Goal: Register for event/course

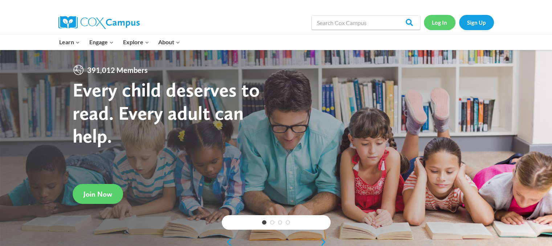
click at [446, 20] on link "Log In" at bounding box center [440, 22] width 32 height 15
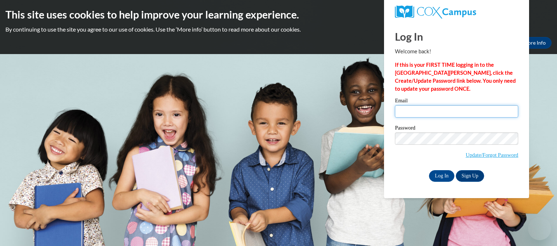
click at [424, 112] on input "Email" at bounding box center [456, 111] width 123 height 12
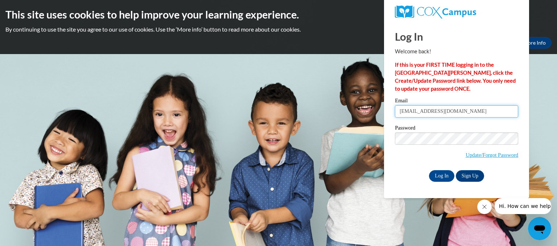
type input "[EMAIL_ADDRESS][DOMAIN_NAME]"
click at [440, 180] on input "Log In" at bounding box center [441, 176] width 25 height 12
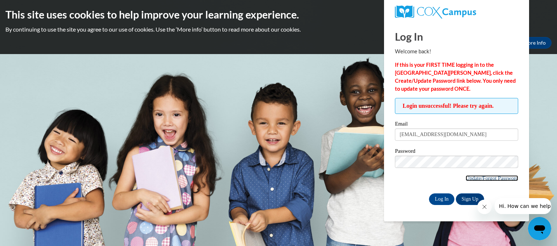
click at [466, 175] on link "Update/Forgot Password" at bounding box center [492, 178] width 53 height 6
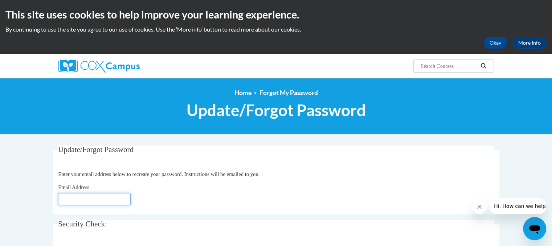
click at [123, 195] on input "Email Address" at bounding box center [94, 199] width 73 height 12
type input "[EMAIL_ADDRESS][DOMAIN_NAME]"
click at [28, 197] on body "This site uses cookies to help improve your learning experience. By continuing …" at bounding box center [276, 240] width 552 height 481
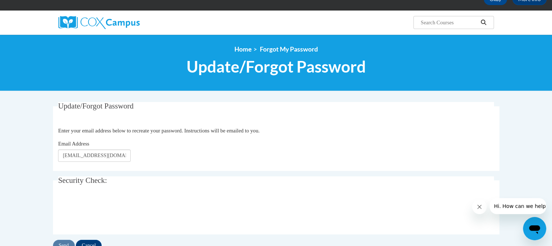
scroll to position [58, 0]
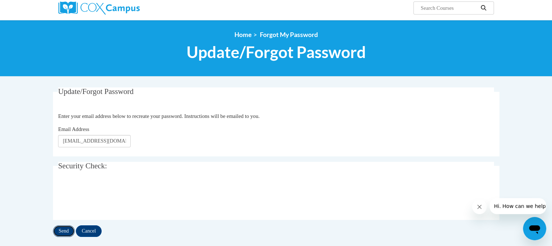
click at [66, 233] on input "Send" at bounding box center [64, 231] width 22 height 12
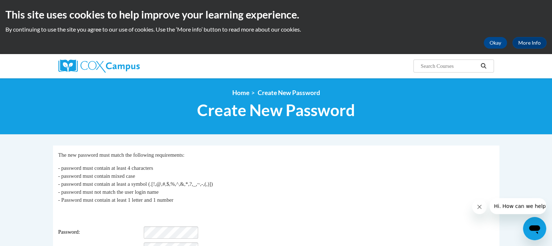
scroll to position [136, 0]
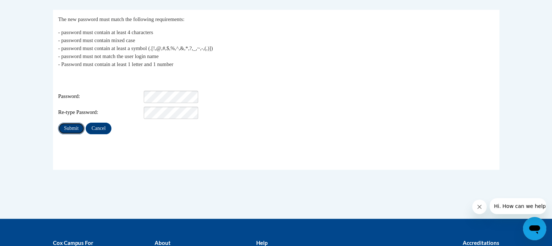
click at [74, 123] on input "Submit" at bounding box center [71, 129] width 26 height 12
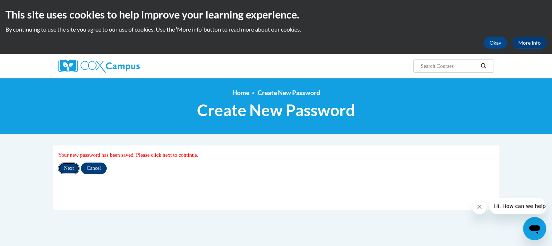
click at [74, 170] on input "Next" at bounding box center [68, 169] width 21 height 12
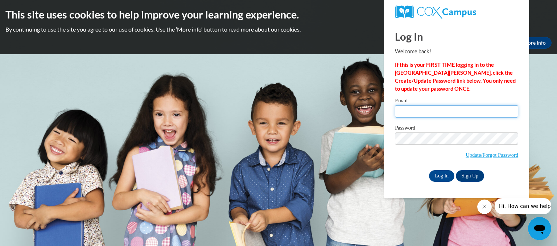
click at [420, 112] on input "Email" at bounding box center [456, 111] width 123 height 12
type input "marylindsay219@gmail.com"
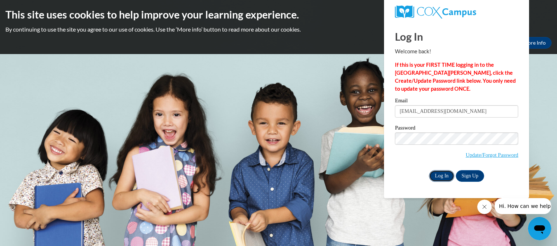
click at [445, 176] on input "Log In" at bounding box center [441, 176] width 25 height 12
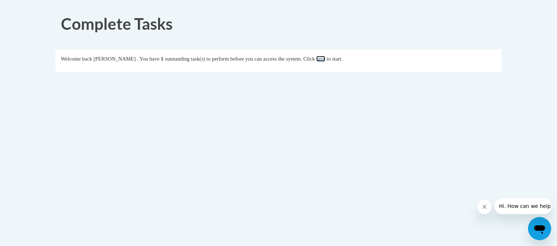
click at [325, 56] on link "here" at bounding box center [320, 59] width 9 height 6
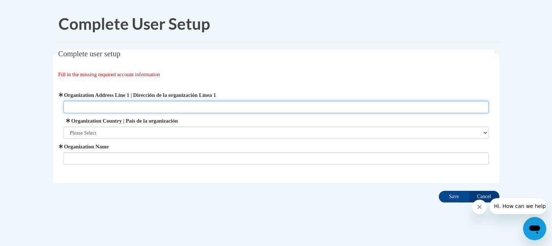
click at [205, 108] on input "Organization Address Line 1 | Dirección de la organización Línea 1" at bounding box center [275, 107] width 425 height 12
type input "1300 Edgewood Drive"
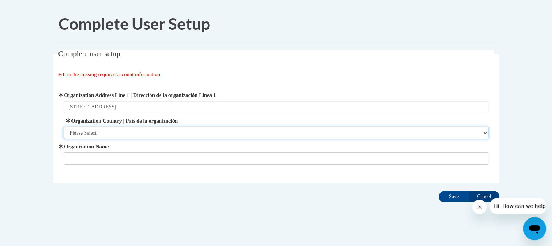
select select "ad49bcad-a171-4b2e-b99c-48b446064914"
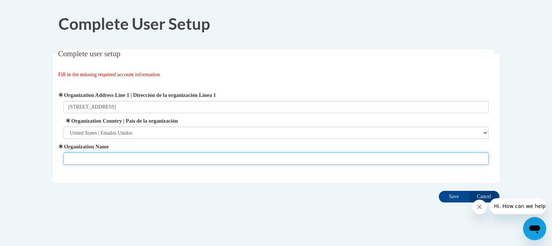
click at [139, 156] on input "Organization Name" at bounding box center [275, 158] width 425 height 12
click at [139, 157] on input "Organization Name" at bounding box center [275, 158] width 425 height 12
type input "Zion Childcare"
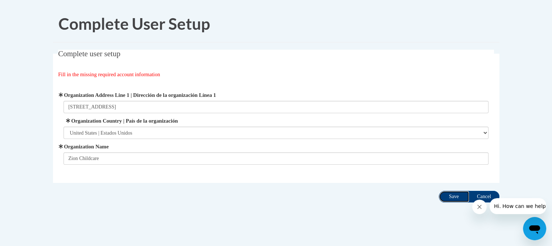
click at [459, 197] on input "Save" at bounding box center [454, 197] width 30 height 12
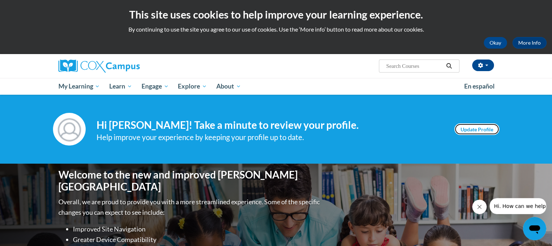
click at [478, 128] on link "Update Profile" at bounding box center [476, 129] width 45 height 12
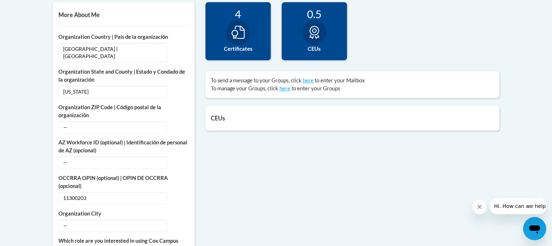
scroll to position [261, 0]
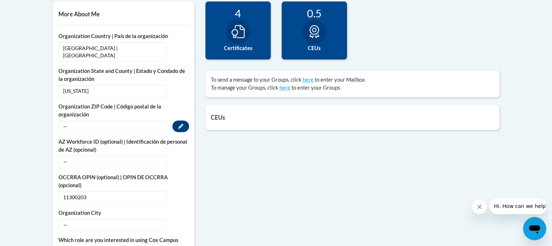
click at [144, 120] on span "—" at bounding box center [112, 126] width 108 height 12
click at [229, 173] on div "More About Me Click or press to edit any of the profile fields below. Select mu…" at bounding box center [276, 218] width 457 height 435
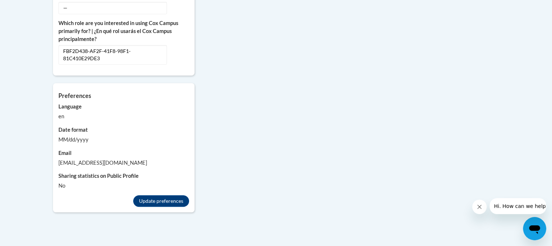
scroll to position [479, 0]
click at [181, 194] on button "Update preferences" at bounding box center [161, 200] width 56 height 12
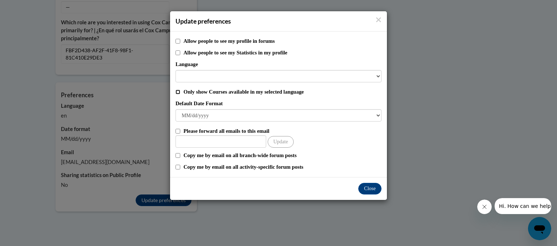
click at [176, 92] on input "Only show Courses available in my selected language" at bounding box center [178, 92] width 5 height 5
checkbox input "true"
click at [366, 193] on button "Close" at bounding box center [369, 189] width 23 height 12
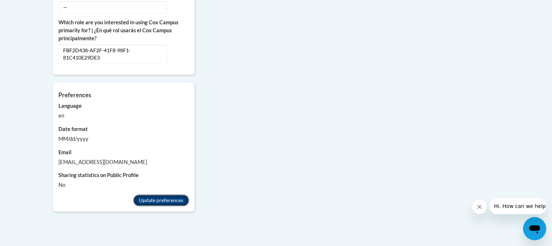
click at [158, 194] on button "Update preferences" at bounding box center [161, 200] width 56 height 12
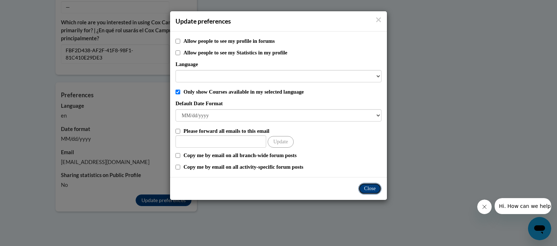
click at [369, 190] on button "Close" at bounding box center [369, 189] width 23 height 12
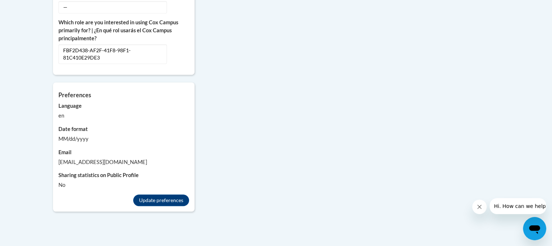
click at [385, 73] on div "More About Me Click or press to edit any of the profile fields below. Select mu…" at bounding box center [276, 1] width 457 height 435
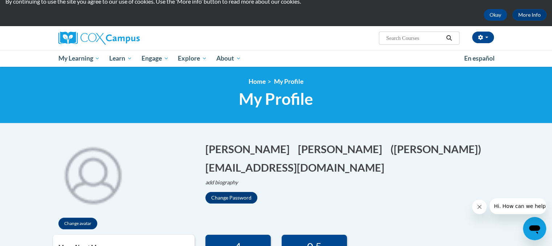
scroll to position [15, 0]
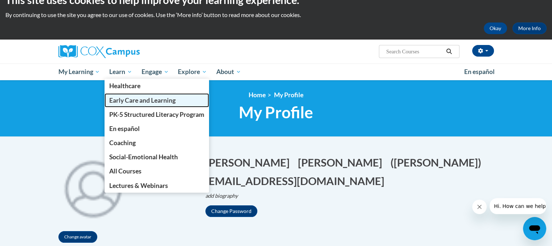
click at [144, 95] on link "Early Care and Learning" at bounding box center [156, 100] width 104 height 14
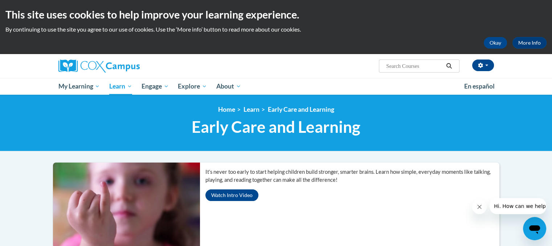
click at [389, 66] on input "Search..." at bounding box center [414, 66] width 58 height 9
click at [395, 71] on span "Search Search..." at bounding box center [419, 65] width 80 height 13
click at [396, 62] on span "Search Search..." at bounding box center [419, 65] width 80 height 13
click at [396, 62] on input "Search..." at bounding box center [414, 66] width 58 height 9
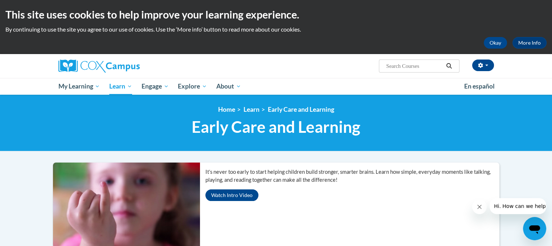
click at [396, 62] on input "Search..." at bounding box center [414, 66] width 58 height 9
click at [396, 66] on input "Search..." at bounding box center [414, 66] width 58 height 9
type input "meaningful conversation"
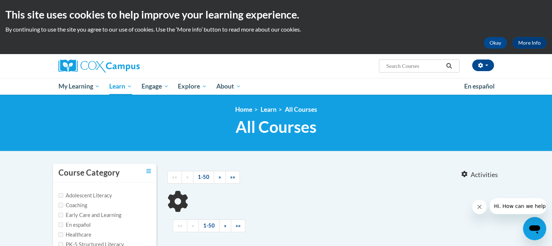
type input "meaningful conversation"
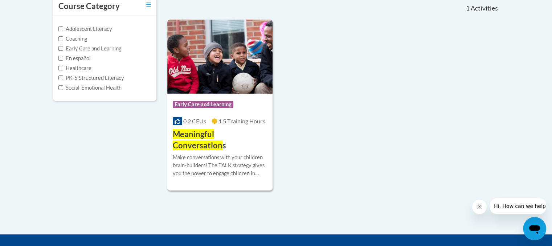
scroll to position [189, 0]
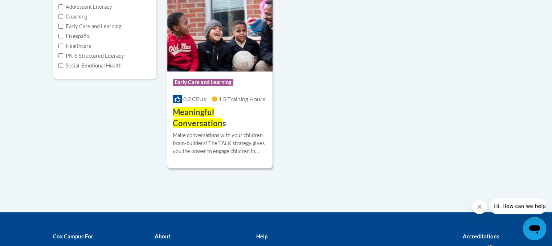
click at [222, 115] on span "Meaningful Conversation" at bounding box center [198, 117] width 50 height 21
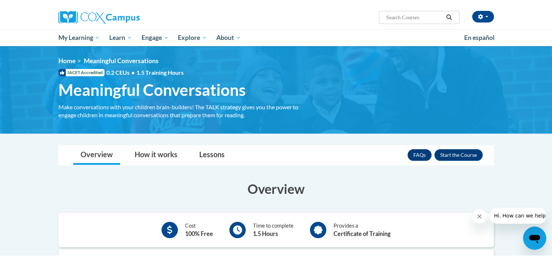
scroll to position [58, 0]
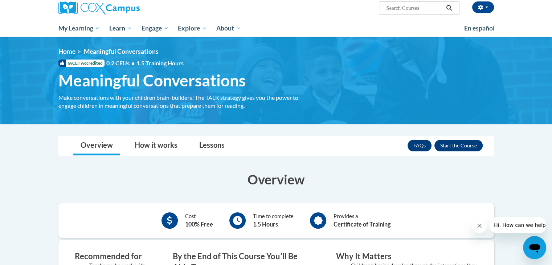
click at [407, 9] on input "Search..." at bounding box center [414, 8] width 58 height 9
paste input "An Ecosystem Approach to Developing the Foundation for Reading in the Early Yea…"
type input "An Ecosystem Approach to Developing the Foundation for Reading in the Early Yea…"
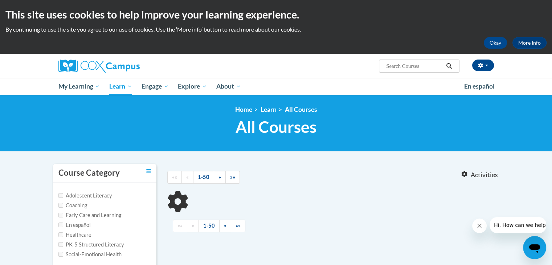
type input "An Ecosystem Approach to Developing the Foundation for Reading in the Early Yea…"
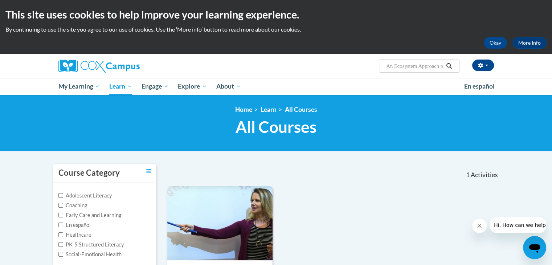
click at [182, 162] on div at bounding box center [276, 162] width 457 height 0
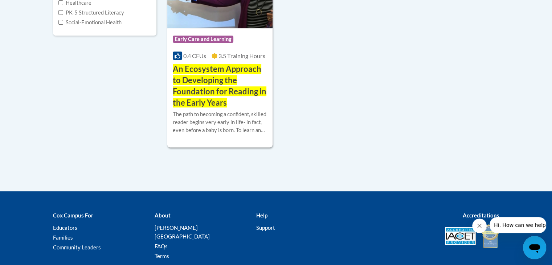
scroll to position [232, 0]
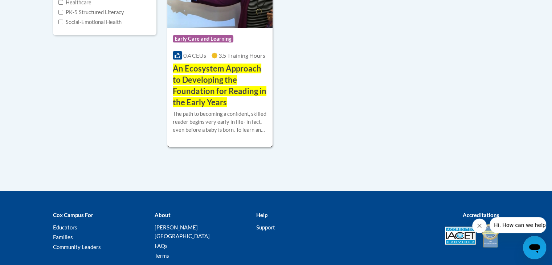
click at [194, 38] on span "Early Care and Learning" at bounding box center [203, 38] width 61 height 7
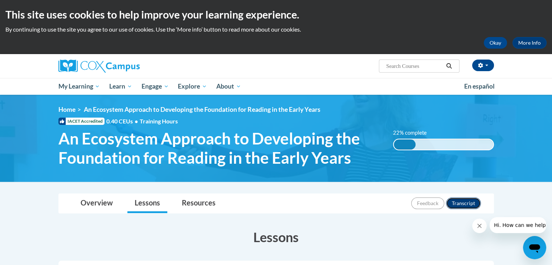
click at [460, 204] on button "Transcript" at bounding box center [463, 203] width 35 height 12
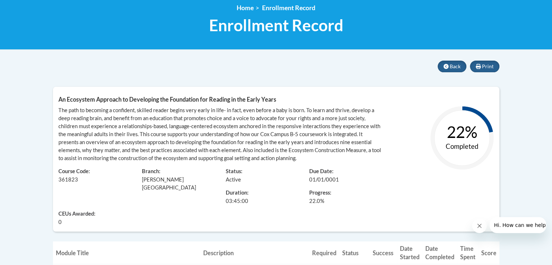
scroll to position [87, 0]
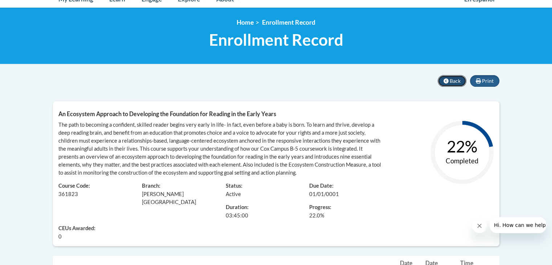
click at [446, 77] on button "Back" at bounding box center [451, 81] width 29 height 12
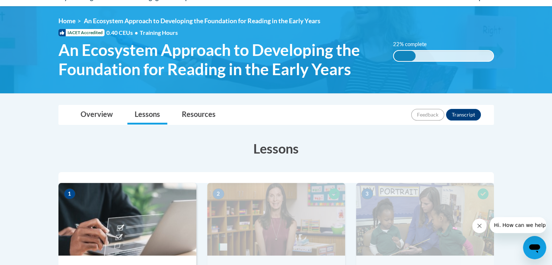
scroll to position [73, 0]
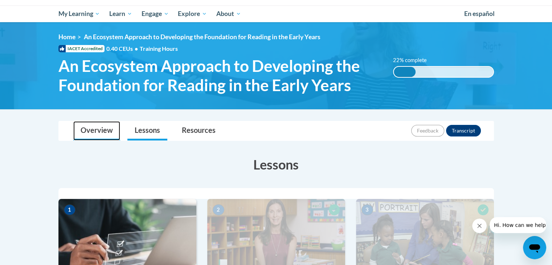
click at [92, 133] on link "Overview" at bounding box center [96, 130] width 47 height 19
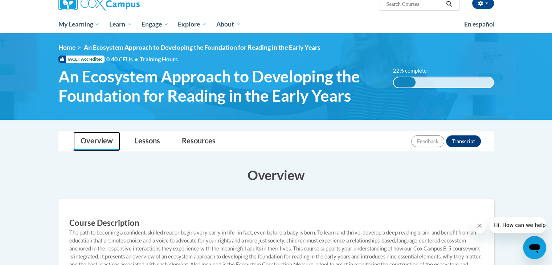
scroll to position [62, 0]
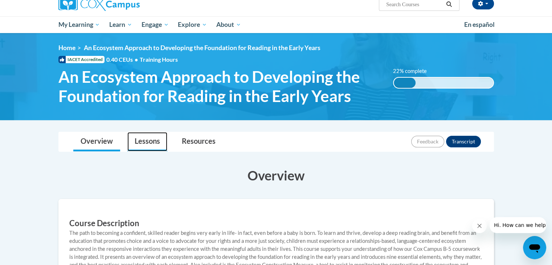
click at [155, 142] on link "Lessons" at bounding box center [147, 141] width 40 height 19
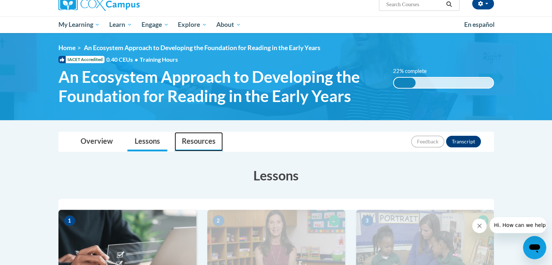
click at [194, 137] on link "Resources" at bounding box center [198, 141] width 48 height 19
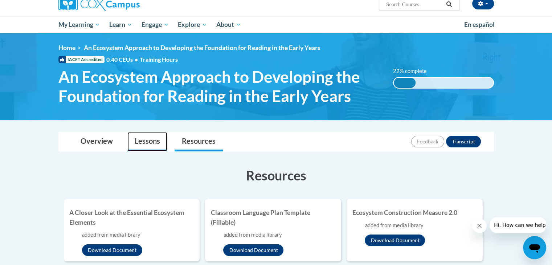
click at [156, 140] on link "Lessons" at bounding box center [147, 141] width 40 height 19
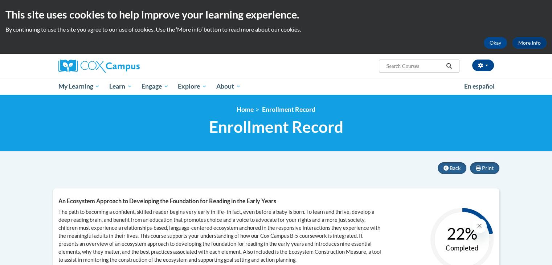
click at [426, 65] on input "Search..." at bounding box center [414, 66] width 58 height 9
paste input "Monitoring Children’s Progress in Language & Literacy in the Early Years"
type input "Monitoring Children’s Progress in Language & Literacy in the Early Years"
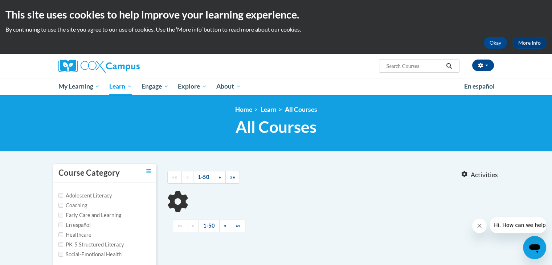
type input "Monitoring Children’s Progress in Language"
click at [429, 64] on input "Monitoring Children’s Progress in Language" at bounding box center [414, 66] width 58 height 9
